Goal: Task Accomplishment & Management: Manage account settings

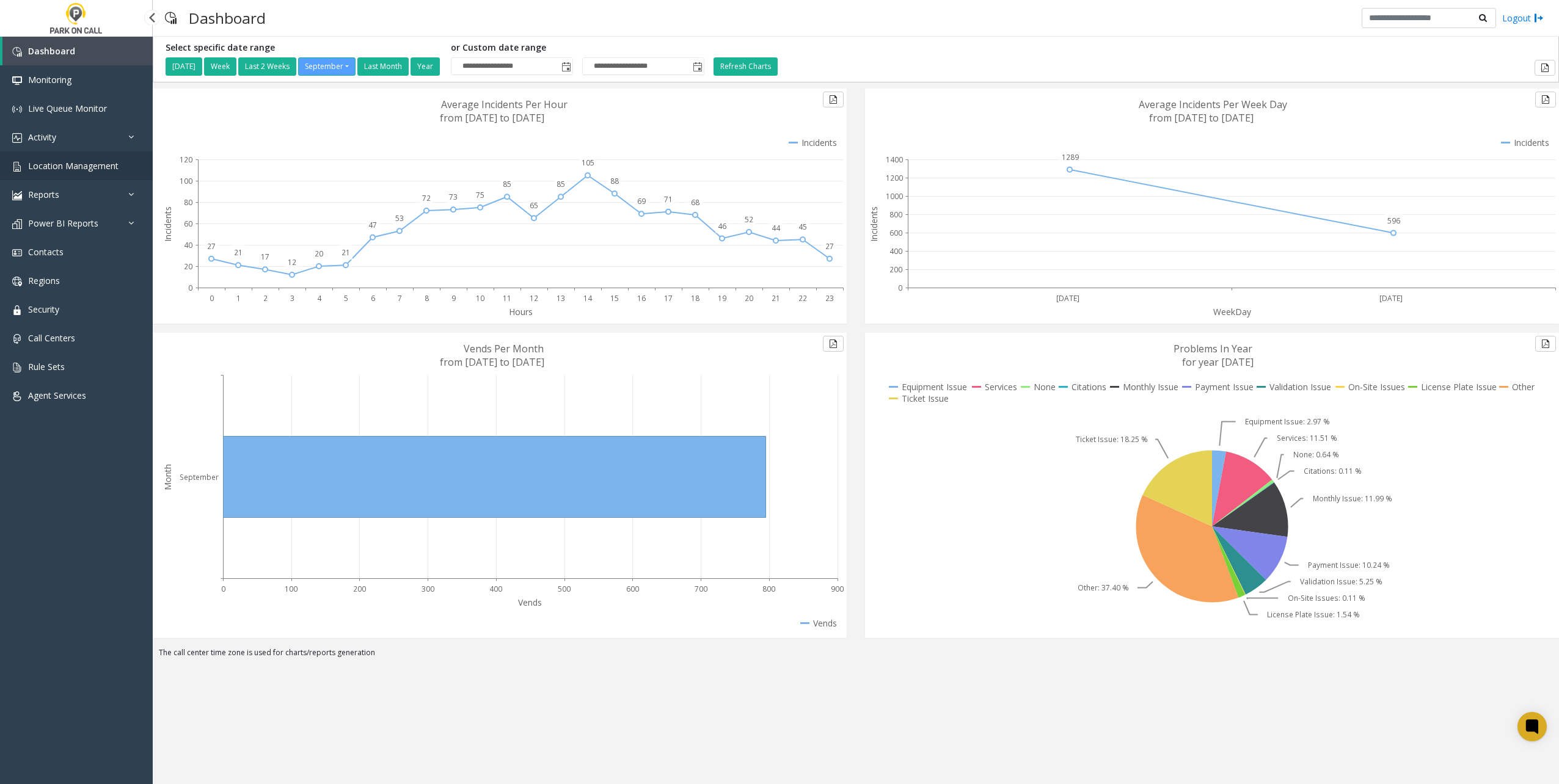
click at [92, 156] on link "Location Management" at bounding box center [76, 166] width 153 height 28
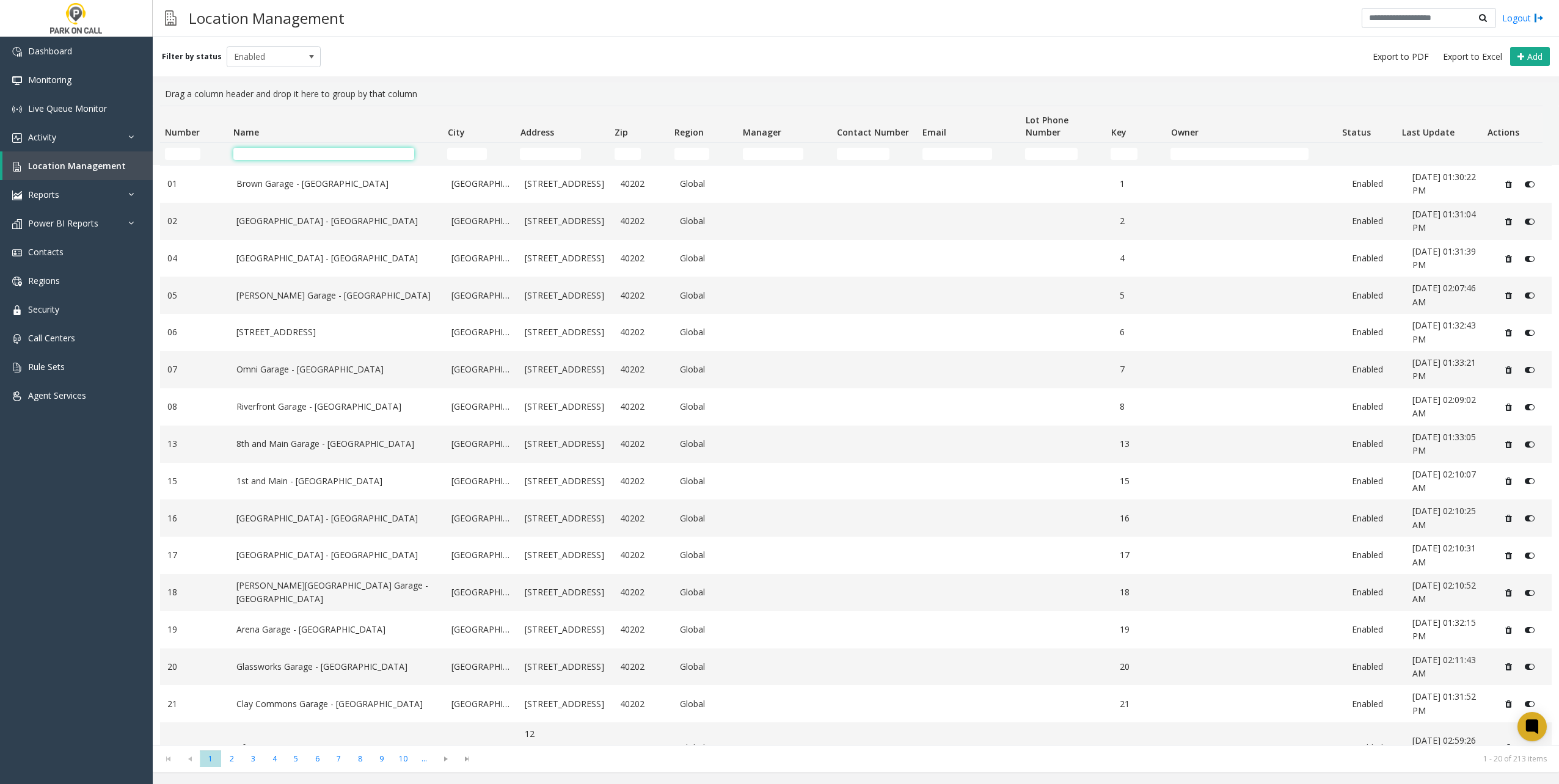
click at [372, 159] on input "Name Filter" at bounding box center [323, 153] width 181 height 12
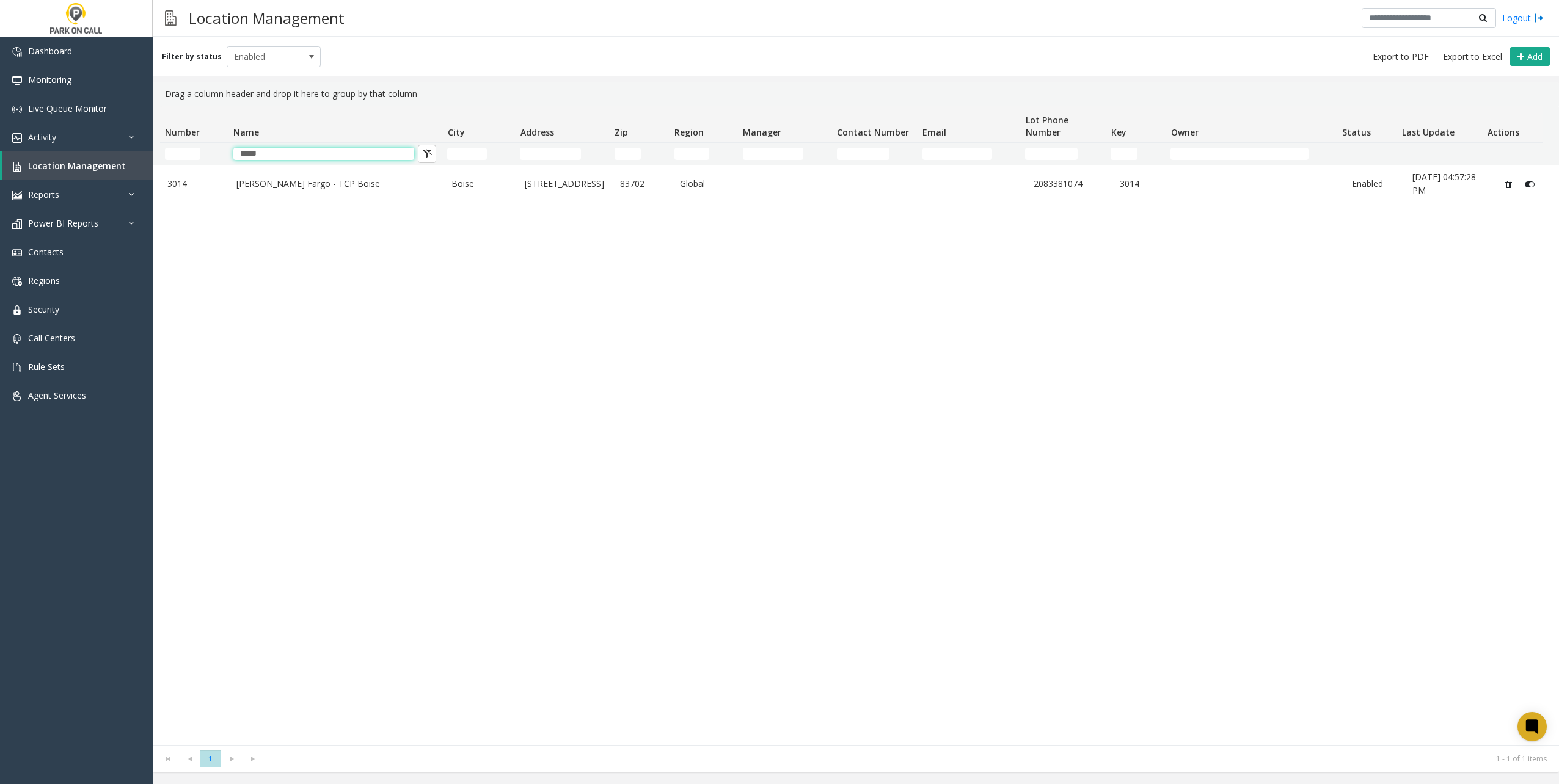
type input "*****"
click at [577, 245] on div "3014 [PERSON_NAME] Fargo - TCP Boise Boise [STREET_ADDRESS] Global 2083381074 3…" at bounding box center [855, 455] width 1392 height 580
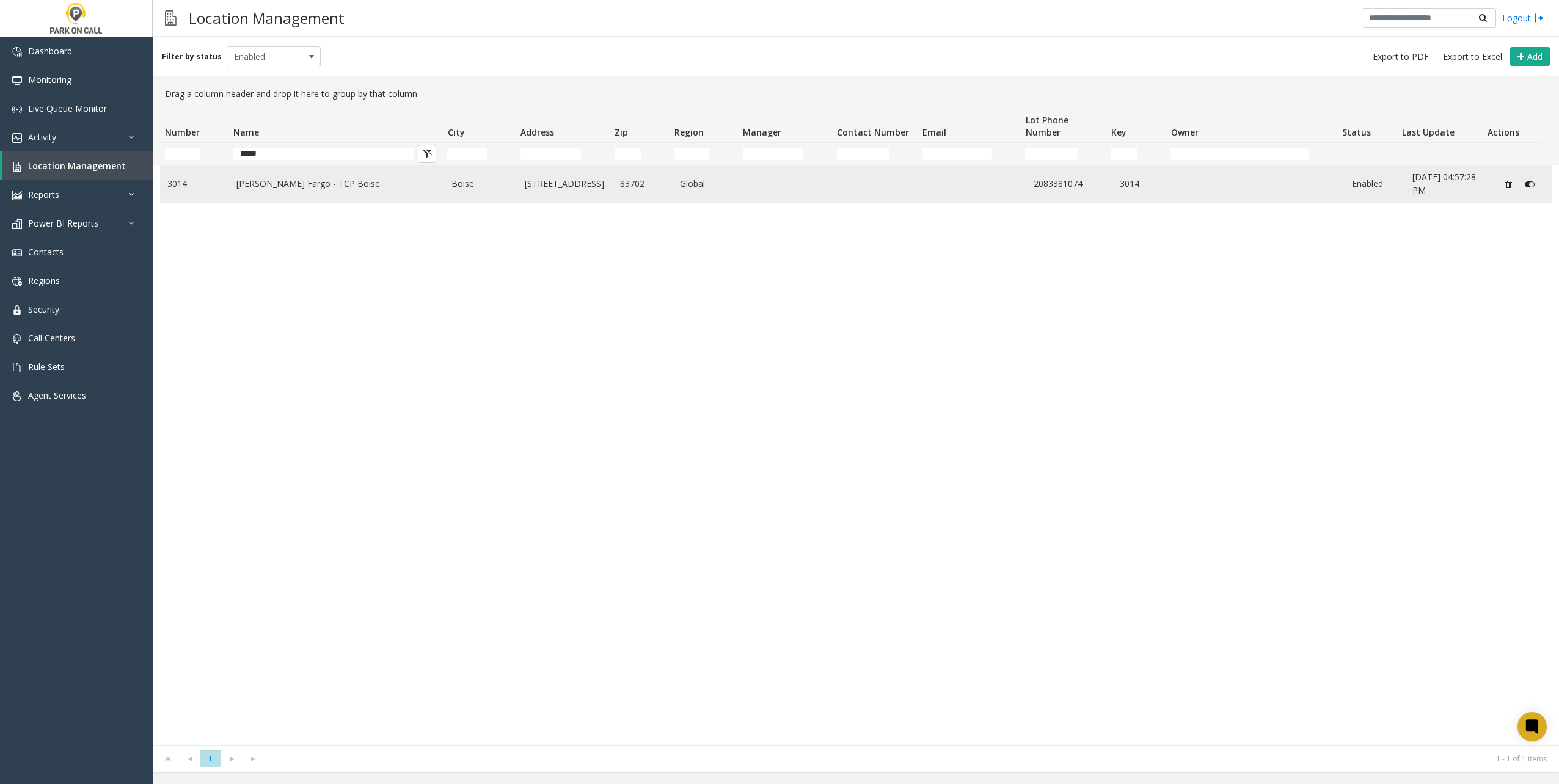
click at [577, 184] on link "[STREET_ADDRESS]" at bounding box center [564, 183] width 80 height 13
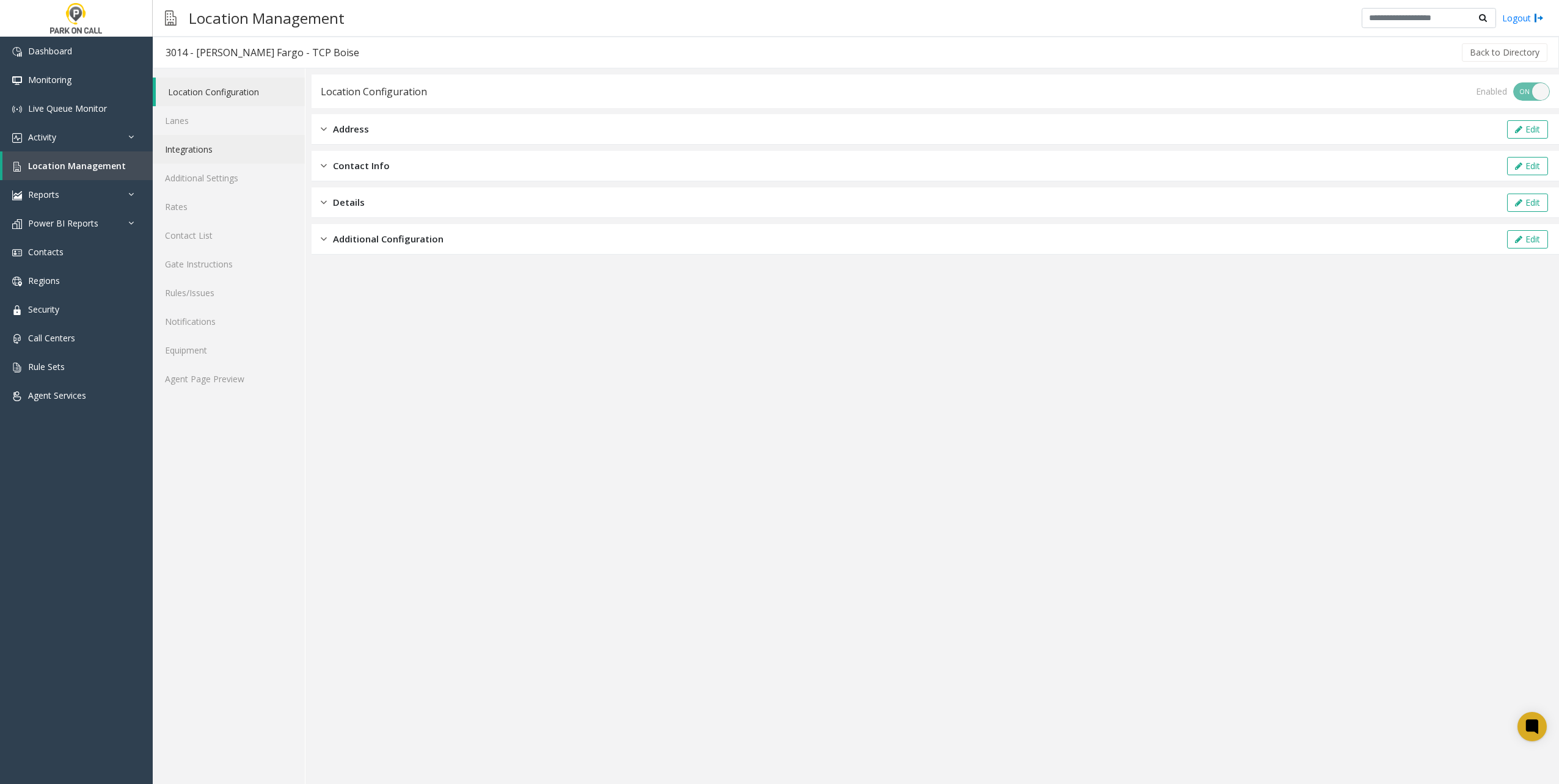
click at [237, 143] on link "Integrations" at bounding box center [228, 149] width 152 height 28
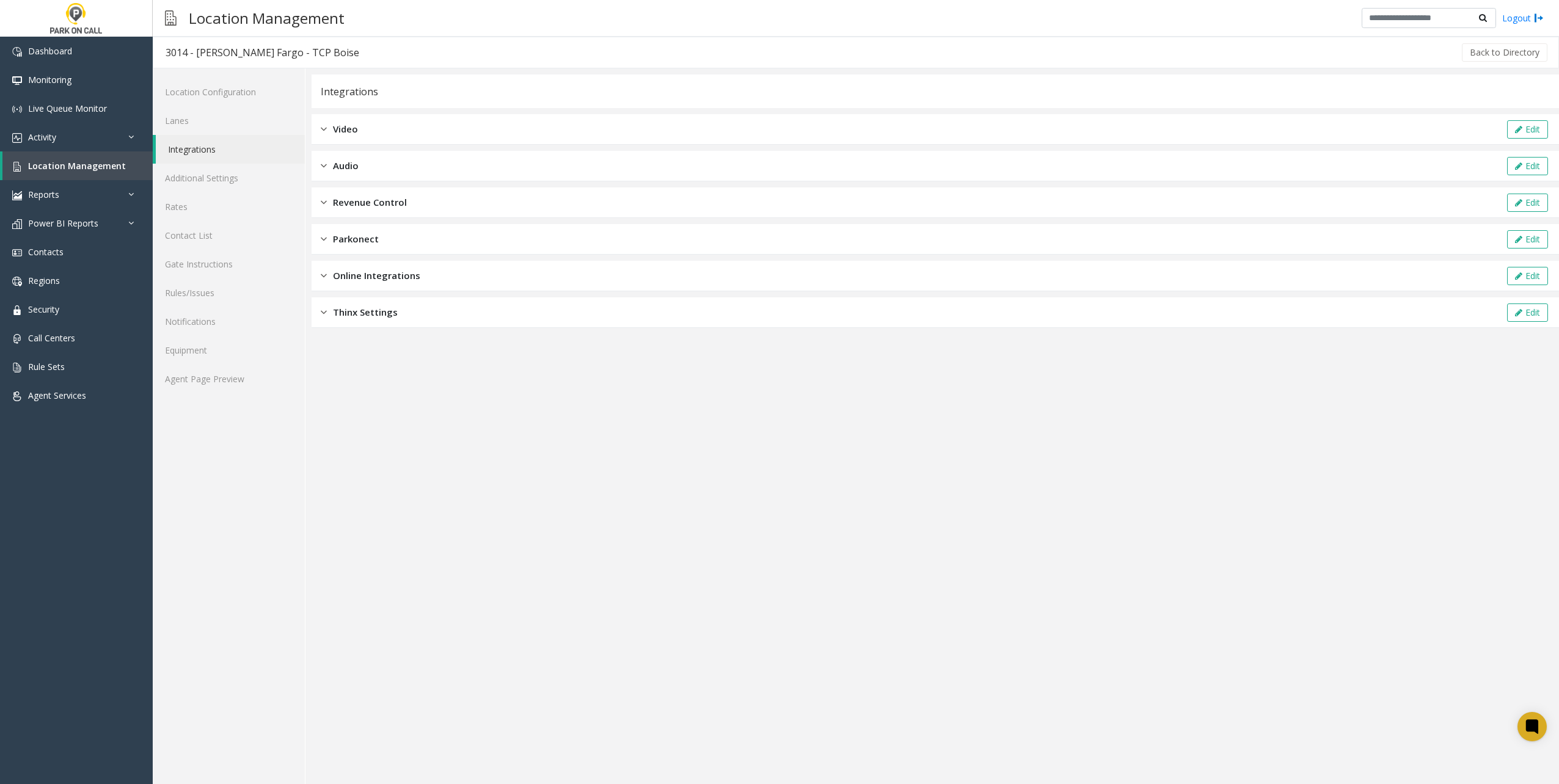
click at [388, 192] on div "Revenue Control Edit" at bounding box center [935, 202] width 1248 height 31
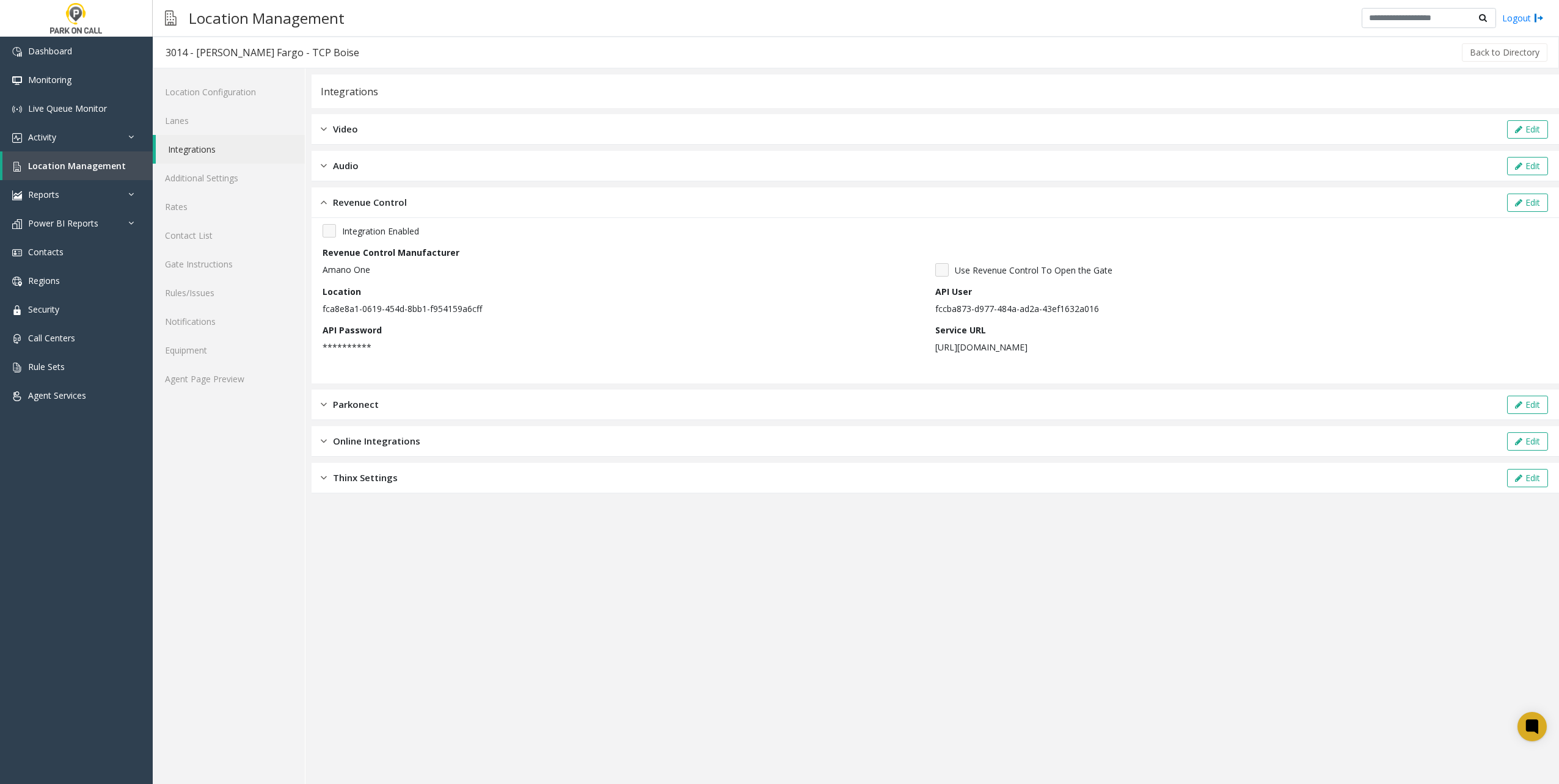
click at [418, 245] on p "fca8e8a1-0619-454d-8bb1-f954159a6cff" at bounding box center [625, 309] width 606 height 13
copy p "fca8e8a1-0619-454d-8bb1-f954159a6cff"
click at [577, 245] on p "fccba873-d977-484a-ad2a-43ef1632a016" at bounding box center [1238, 309] width 606 height 13
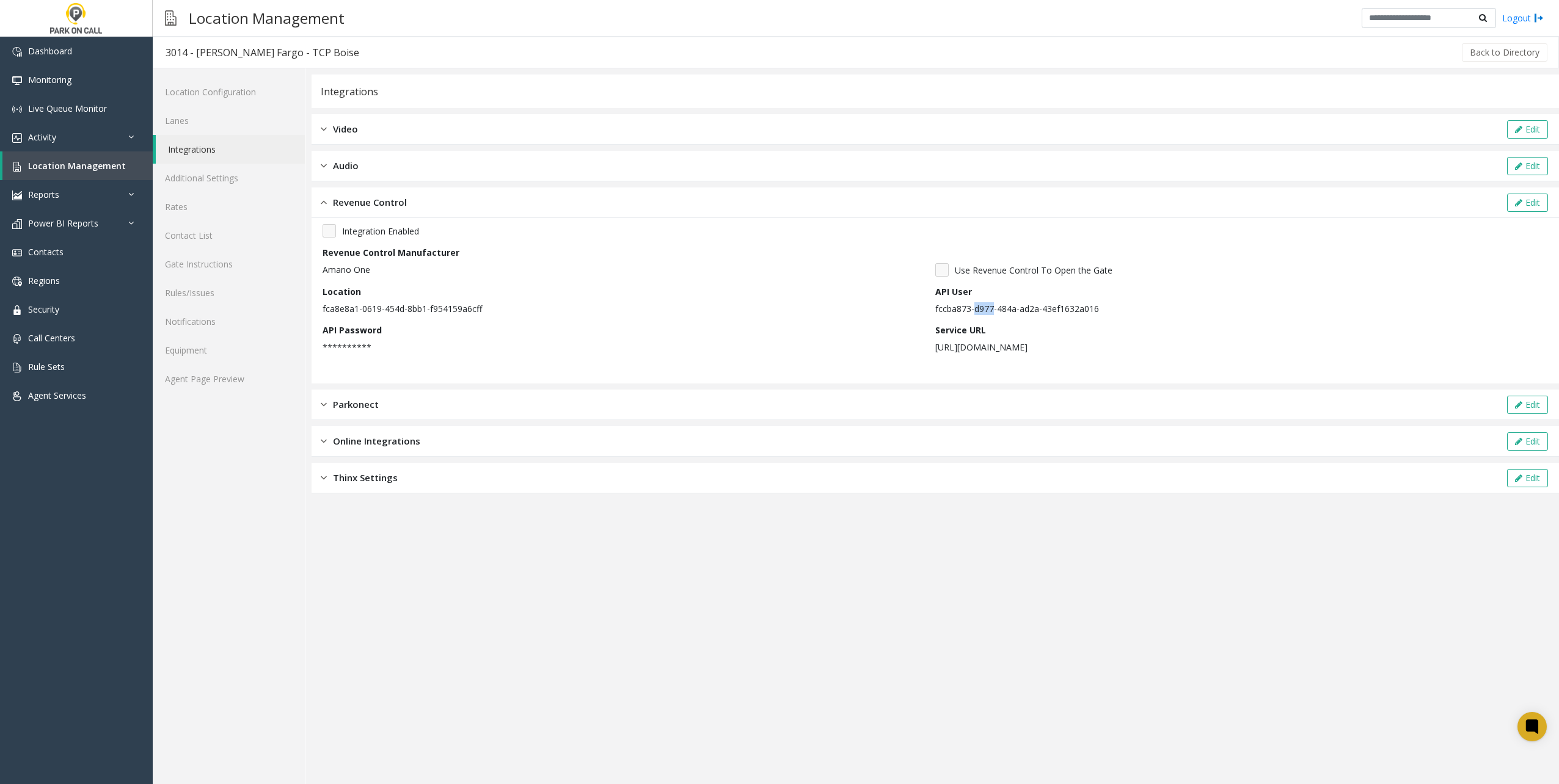
click at [577, 245] on p "fccba873-d977-484a-ad2a-43ef1632a016" at bounding box center [1238, 309] width 606 height 13
copy p "fccba873-d977-484a-ad2a-43ef1632a016"
click at [577, 190] on div "Revenue Control Edit" at bounding box center [935, 202] width 1248 height 31
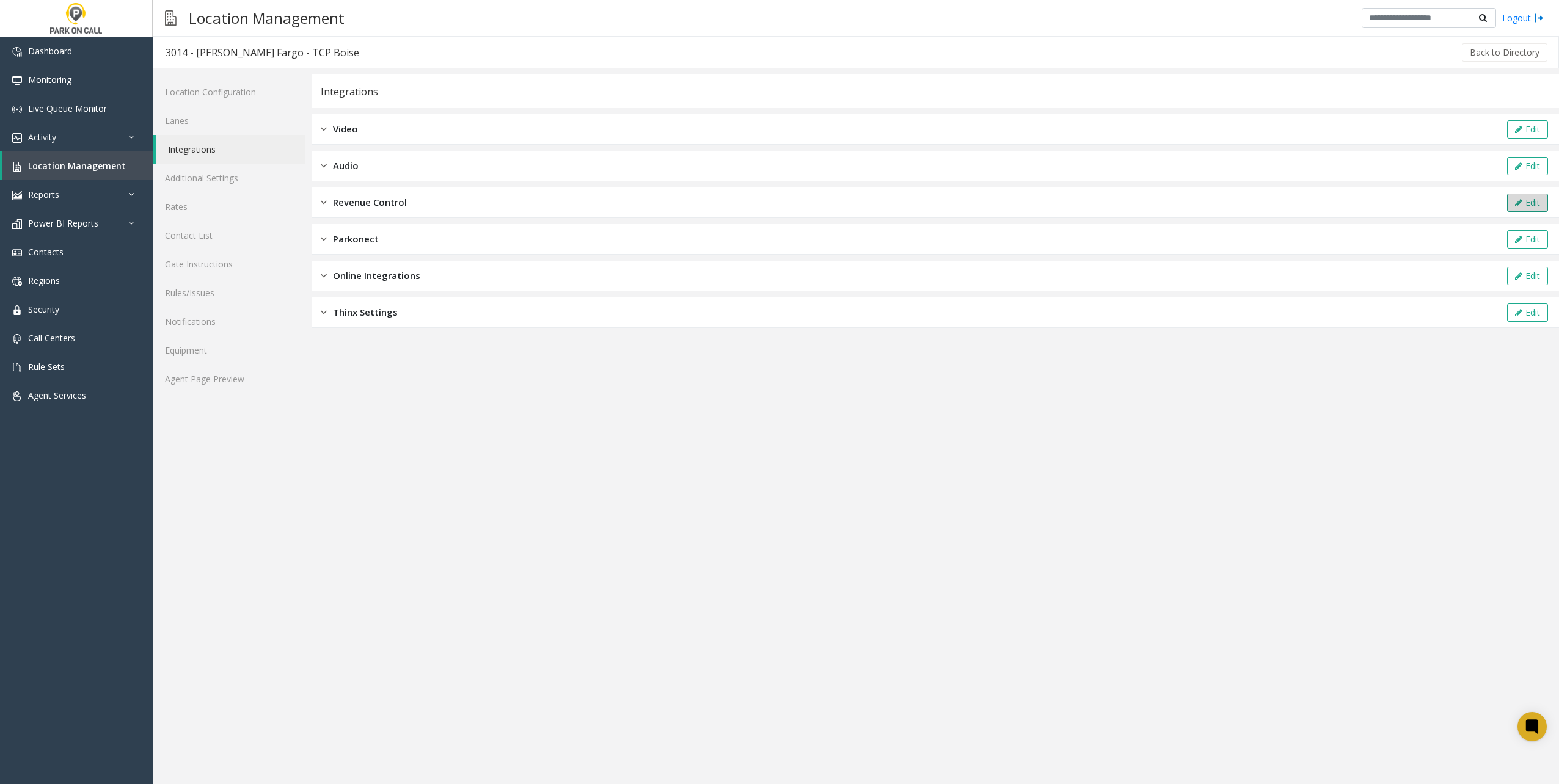
click at [577, 201] on button "Edit" at bounding box center [1528, 202] width 41 height 18
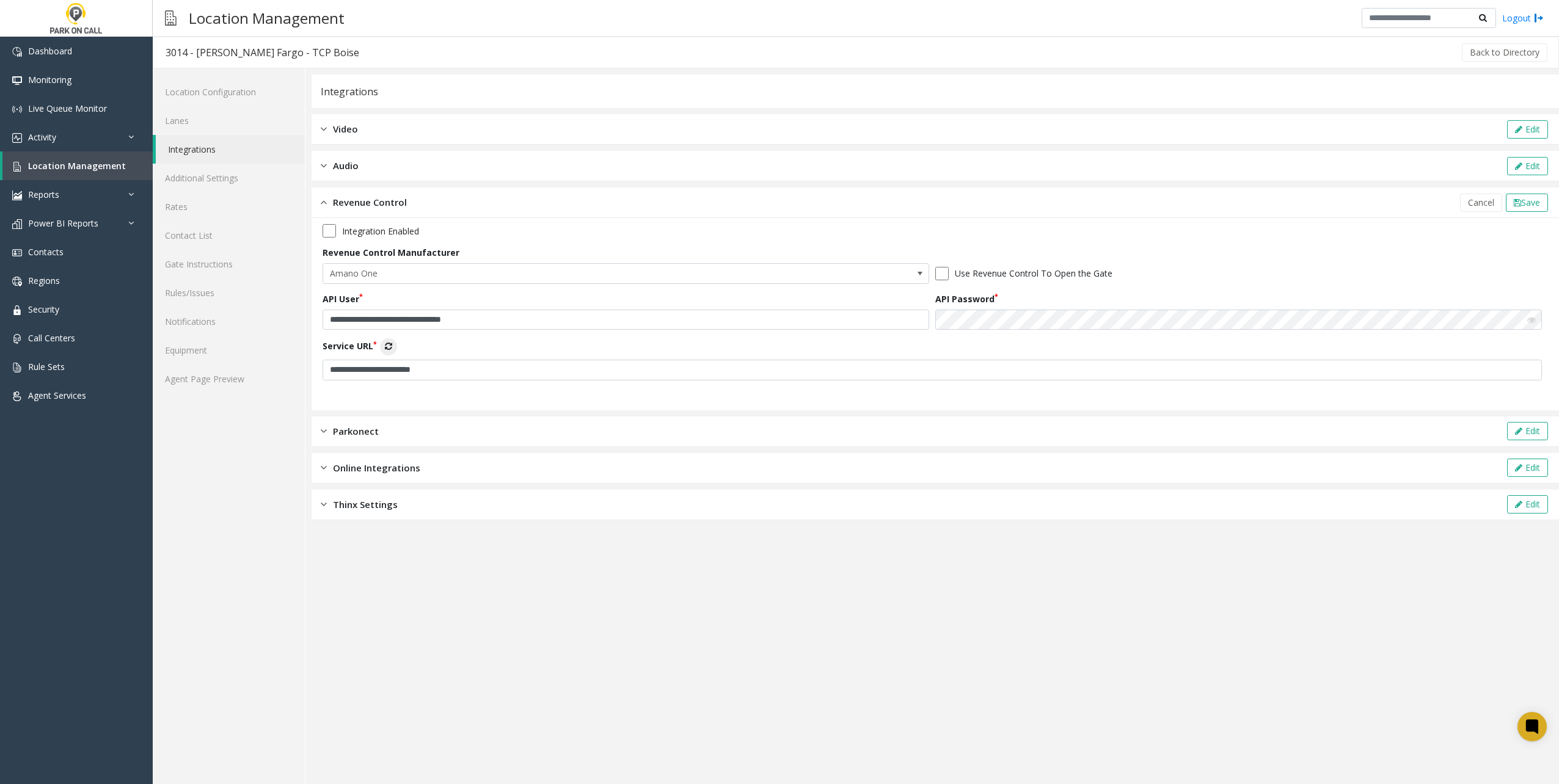
click at [577, 245] on icon at bounding box center [1531, 320] width 9 height 9
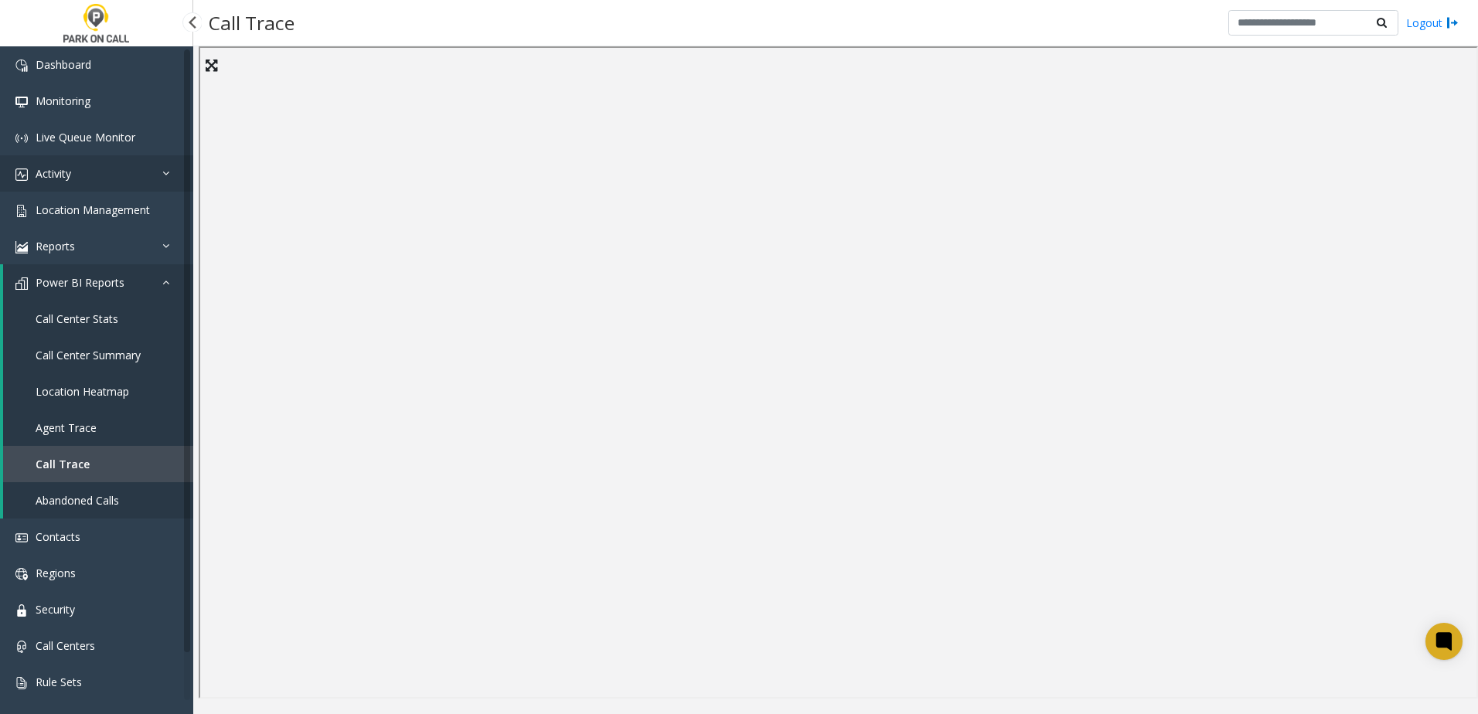
click at [126, 155] on link "Activity" at bounding box center [96, 173] width 193 height 36
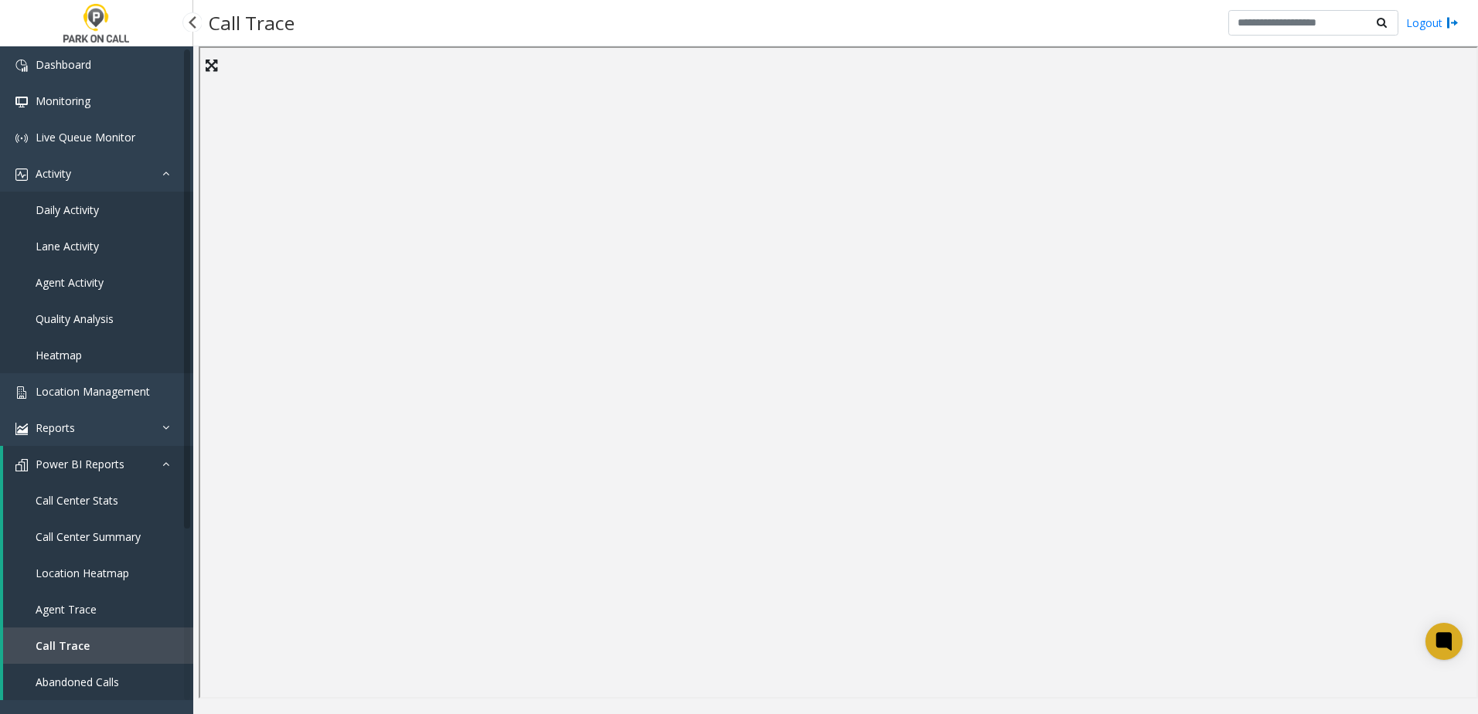
click at [86, 202] on span "Daily Activity" at bounding box center [67, 209] width 63 height 15
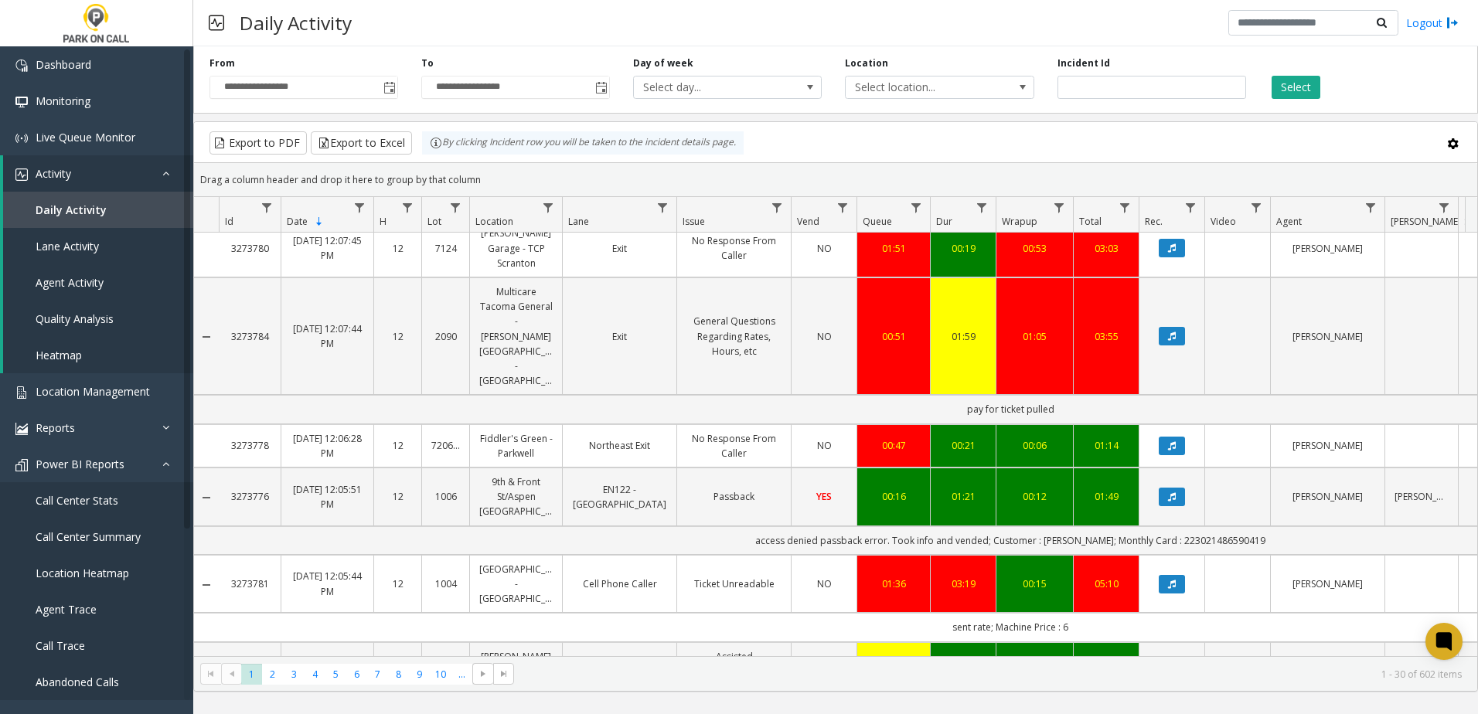
scroll to position [1900, 0]
